Goal: Task Accomplishment & Management: Use online tool/utility

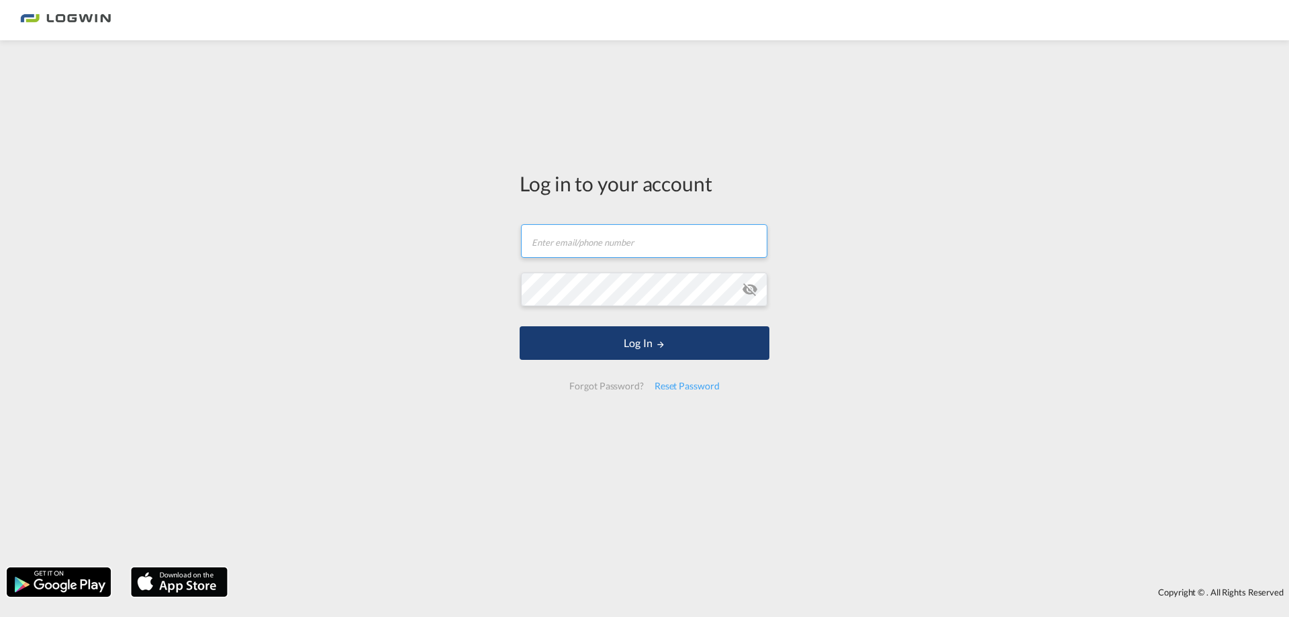
type input "[PERSON_NAME][EMAIL_ADDRESS][PERSON_NAME][DOMAIN_NAME]"
click at [631, 347] on button "Log In" at bounding box center [645, 343] width 250 height 34
